Goal: Obtain resource: Download file/media

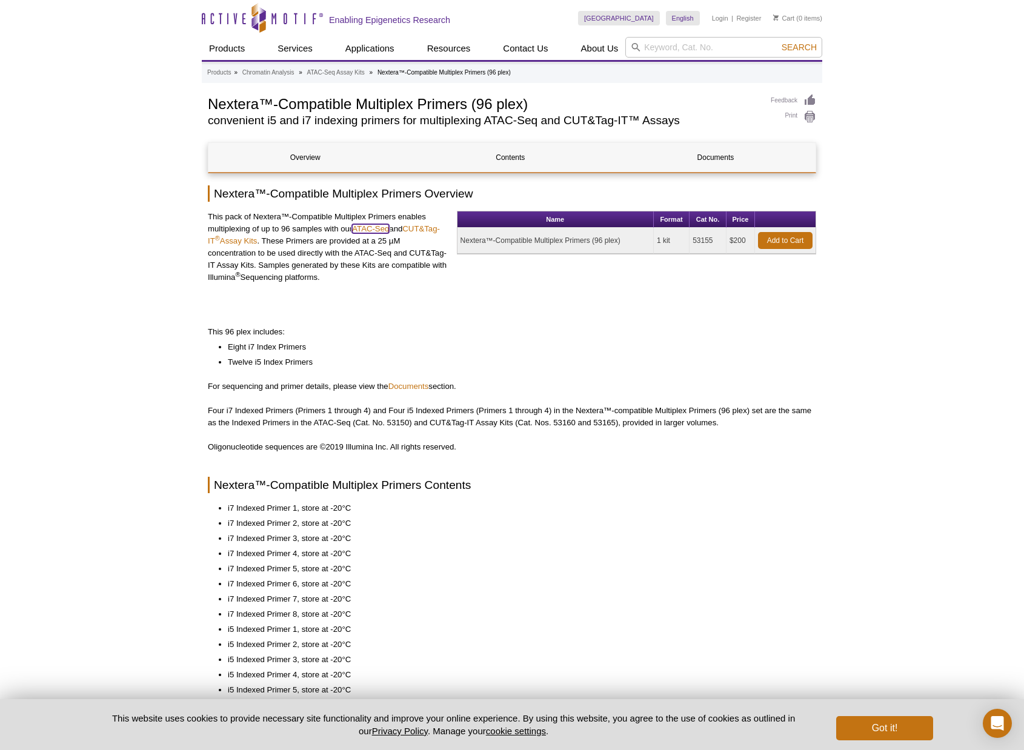
click at [367, 230] on link "ATAC-Seq" at bounding box center [370, 228] width 37 height 9
click at [720, 187] on h2 "Nextera™-Compatible Multiplex Primers Overview" at bounding box center [512, 193] width 608 height 16
click at [708, 161] on link "Documents" at bounding box center [715, 157] width 193 height 29
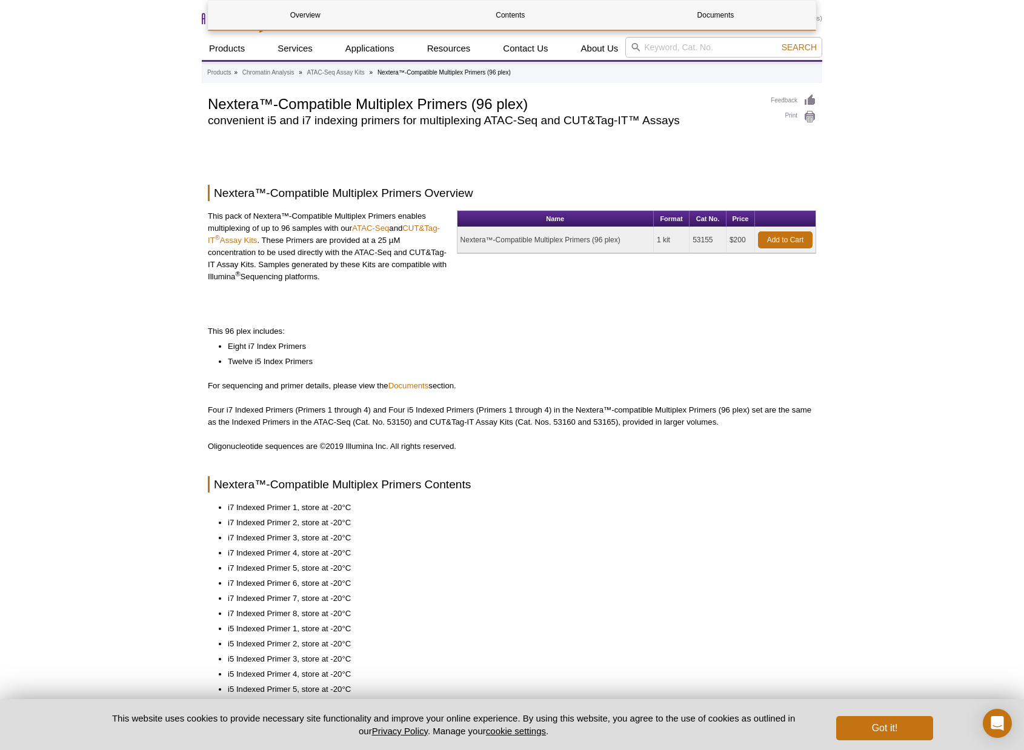
scroll to position [485, 0]
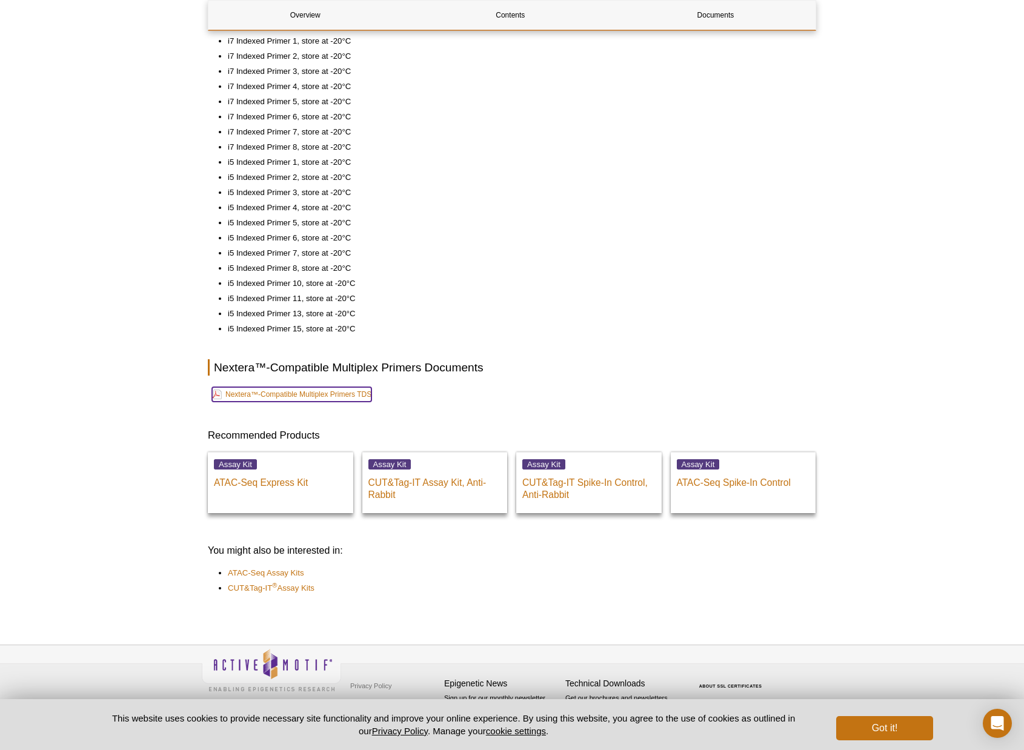
click at [321, 392] on link "Nextera™-Compatible Multiplex Primers TDS" at bounding box center [291, 394] width 159 height 15
